Goal: Information Seeking & Learning: Find specific fact

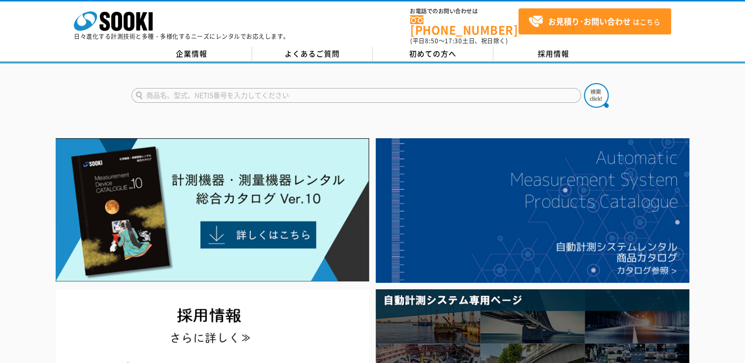
click at [361, 88] on input "text" at bounding box center [355, 95] width 449 height 15
type input "geomation"
click at [584, 83] on button at bounding box center [596, 95] width 25 height 25
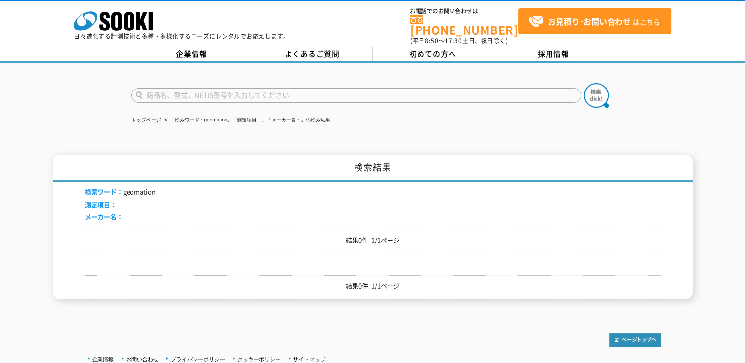
click at [292, 93] on input "text" at bounding box center [355, 95] width 449 height 15
type input "日立ソリューションズ"
click at [595, 89] on img at bounding box center [596, 95] width 25 height 25
click at [148, 187] on li "検索ワード： 日立ソリューションズ" at bounding box center [136, 192] width 102 height 10
click at [149, 117] on link "トップページ" at bounding box center [146, 119] width 30 height 5
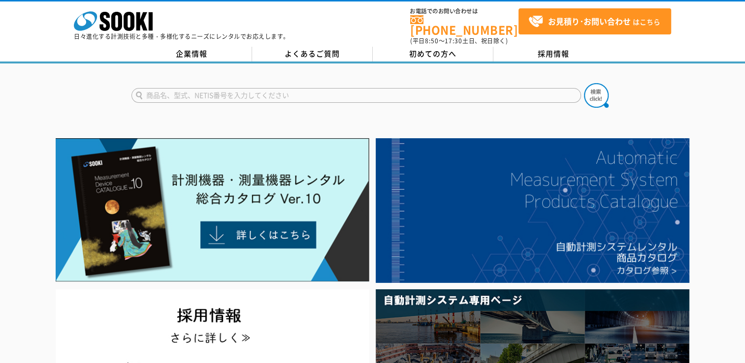
click at [333, 89] on input "text" at bounding box center [355, 95] width 449 height 15
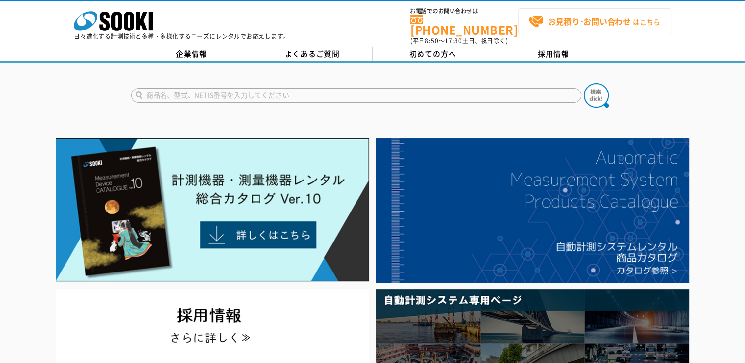
type input "商品名、型式、NETIS番号を入力してください"
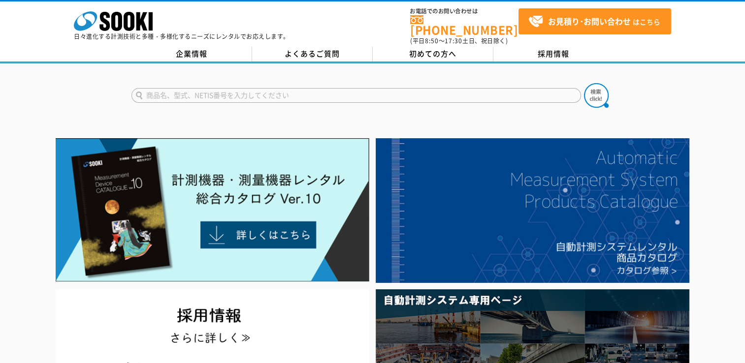
click at [303, 88] on input "text" at bounding box center [355, 95] width 449 height 15
paste input "KT-230214-A"
type input "KT-230214-A"
click at [598, 95] on img at bounding box center [596, 95] width 25 height 25
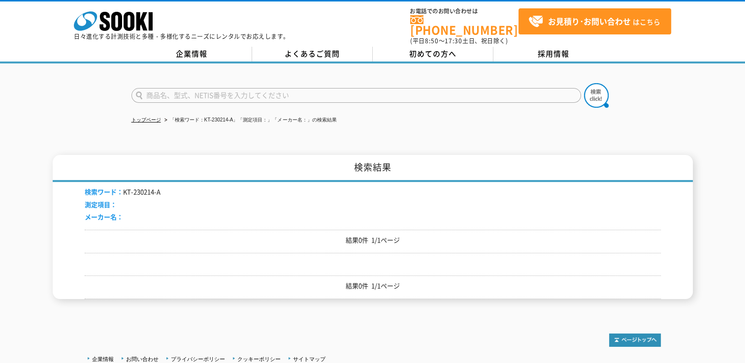
click at [375, 235] on p "結果0件 1/1ページ" at bounding box center [373, 240] width 576 height 10
drag, startPoint x: 346, startPoint y: 235, endPoint x: 398, endPoint y: 236, distance: 51.2
click at [398, 236] on p "結果0件 1/1ページ" at bounding box center [373, 240] width 576 height 10
drag, startPoint x: 398, startPoint y: 236, endPoint x: 406, endPoint y: 279, distance: 43.5
click at [406, 281] on p "結果0件 1/1ページ" at bounding box center [373, 286] width 576 height 10
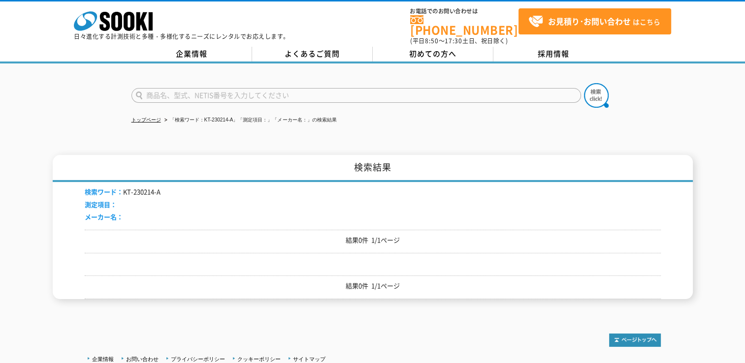
drag, startPoint x: 406, startPoint y: 279, endPoint x: 366, endPoint y: 227, distance: 65.0
click at [366, 230] on div "結果0件 1/1ページ" at bounding box center [373, 242] width 576 height 24
drag, startPoint x: 343, startPoint y: 234, endPoint x: 411, endPoint y: 239, distance: 68.1
click at [411, 239] on div "結果0件 1/1ページ" at bounding box center [373, 242] width 576 height 24
drag, startPoint x: 411, startPoint y: 239, endPoint x: 348, endPoint y: 262, distance: 66.6
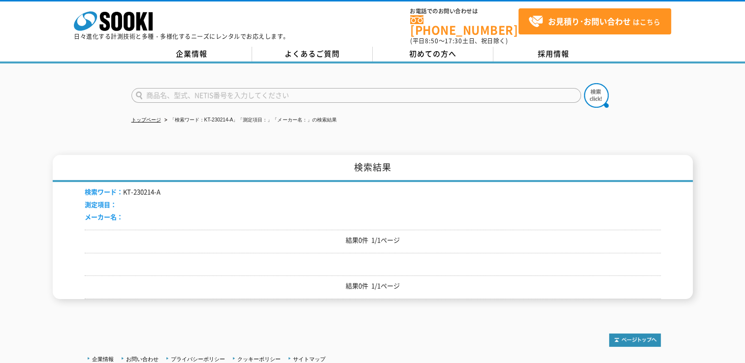
click at [348, 262] on div "検索ワード： KT-230214-A 測定項目： メーカー名： 結果0件 1/1ページ 結果0件 1/1ページ" at bounding box center [373, 240] width 576 height 117
